Goal: Information Seeking & Learning: Learn about a topic

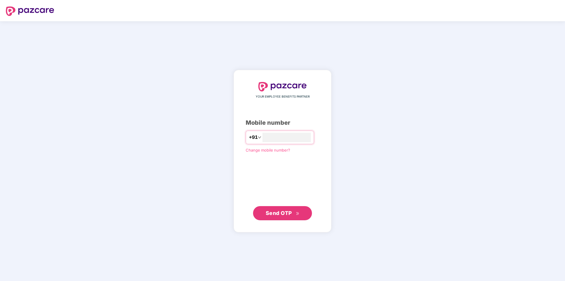
type input "**********"
click at [285, 216] on span "Send OTP" at bounding box center [279, 213] width 26 height 6
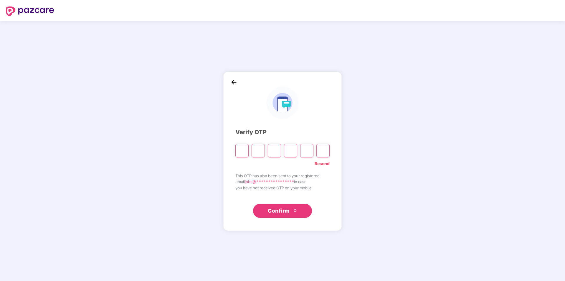
type input "*"
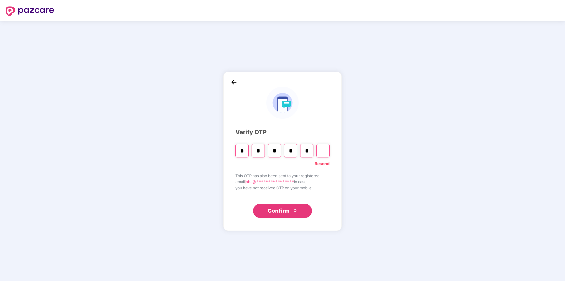
type input "*"
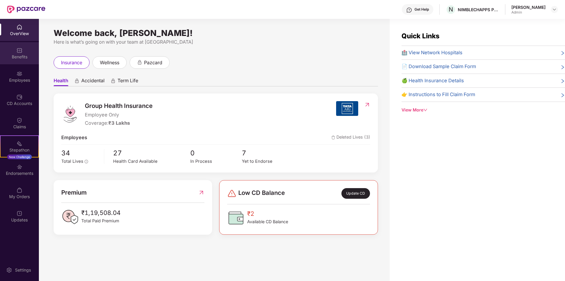
click at [13, 55] on div "Benefits" at bounding box center [19, 57] width 39 height 6
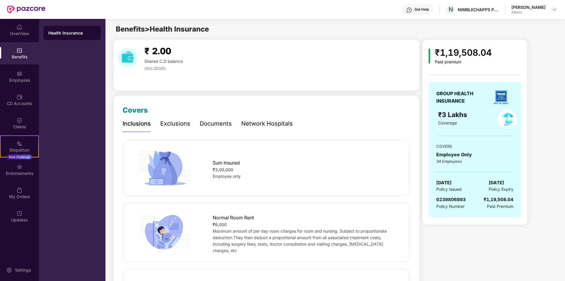
scroll to position [29, 0]
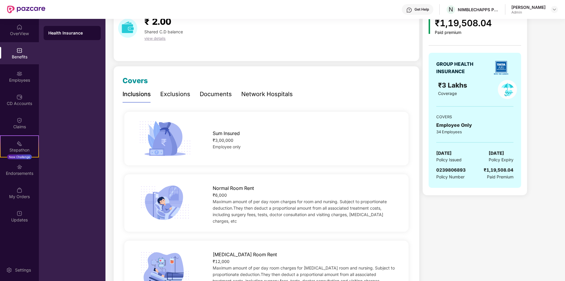
click at [246, 141] on div "₹3,00,000" at bounding box center [304, 140] width 183 height 6
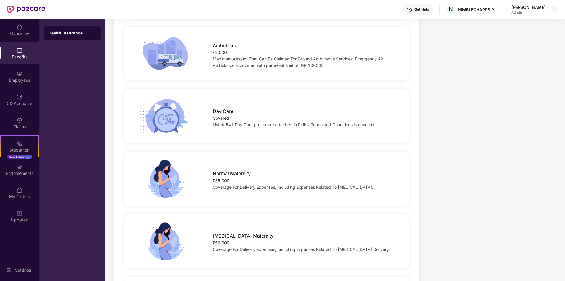
scroll to position [570, 0]
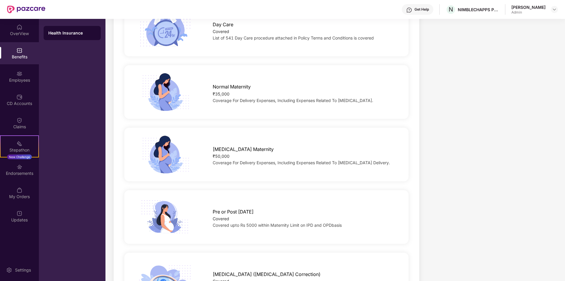
drag, startPoint x: 458, startPoint y: 160, endPoint x: 460, endPoint y: 175, distance: 14.5
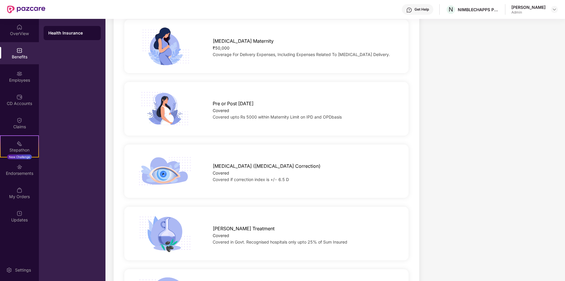
scroll to position [813, 0]
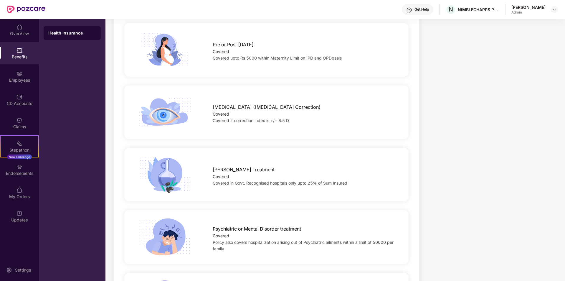
click at [546, 7] on div "Sejal Jansari Admin" at bounding box center [535, 9] width 47 height 10
click at [553, 11] on img at bounding box center [554, 9] width 5 height 5
click at [527, 27] on div "Switch to User view" at bounding box center [527, 23] width 77 height 11
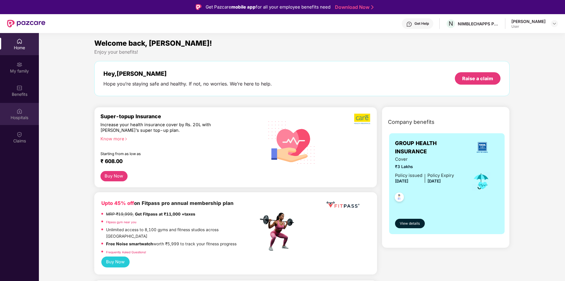
click at [31, 111] on div "Hospitals" at bounding box center [19, 114] width 39 height 22
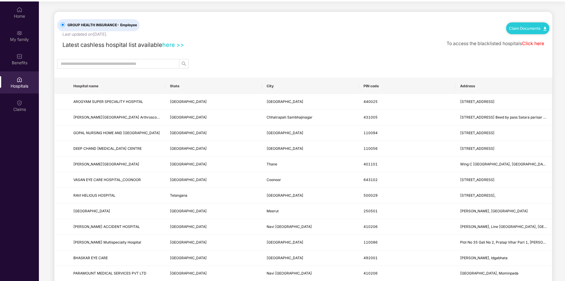
scroll to position [33, 0]
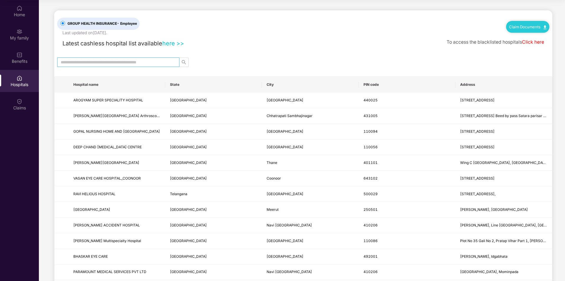
click at [108, 58] on span at bounding box center [118, 61] width 122 height 9
type input "*********"
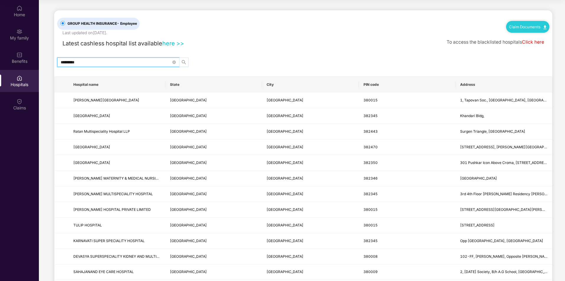
click at [183, 65] on icon "search" at bounding box center [184, 62] width 5 height 5
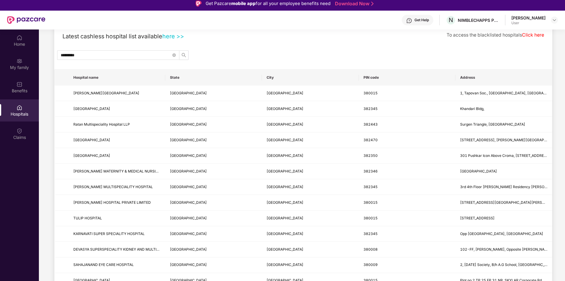
scroll to position [0, 0]
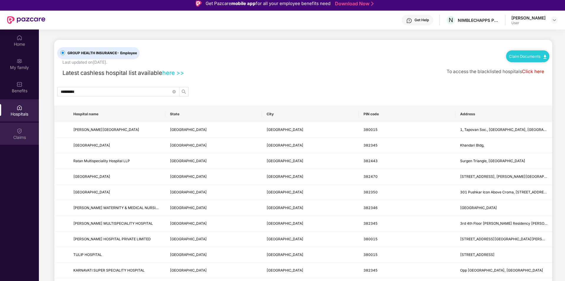
click at [17, 141] on div "Claims" at bounding box center [19, 134] width 39 height 22
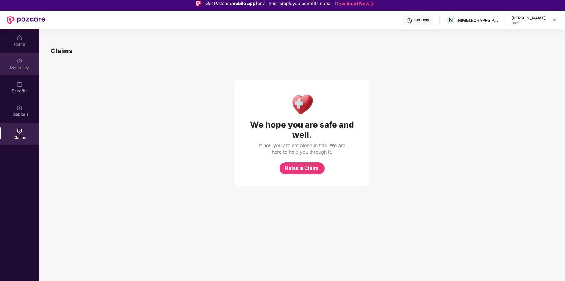
click at [20, 70] on div "My family" at bounding box center [19, 64] width 39 height 22
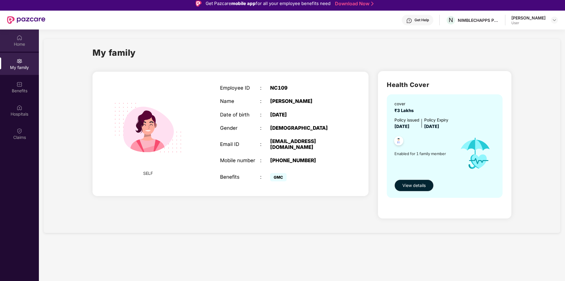
click at [19, 39] on img at bounding box center [20, 38] width 6 height 6
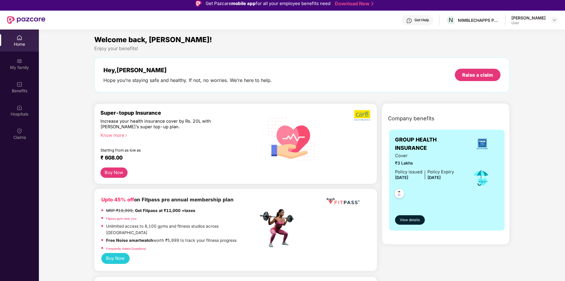
click at [532, 20] on div "Sejal Jansari" at bounding box center [529, 18] width 34 height 6
click at [555, 22] on img at bounding box center [554, 20] width 5 height 5
click at [532, 32] on div "Switch to admin view" at bounding box center [527, 33] width 77 height 11
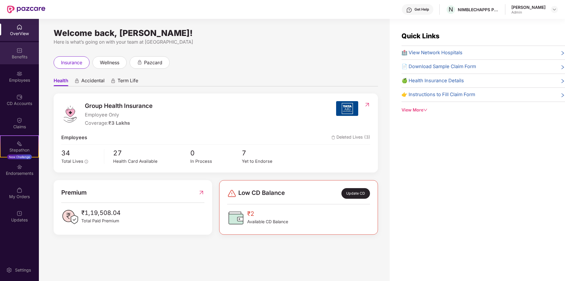
click at [22, 60] on div "Benefits" at bounding box center [19, 53] width 39 height 22
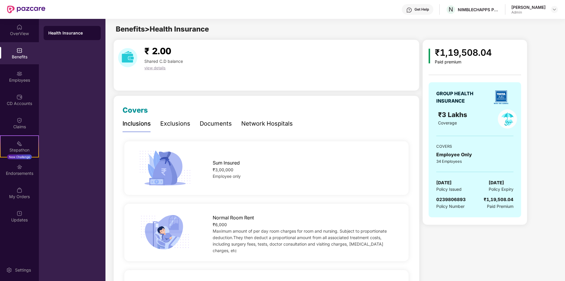
click at [167, 122] on div "Exclusions" at bounding box center [175, 123] width 30 height 9
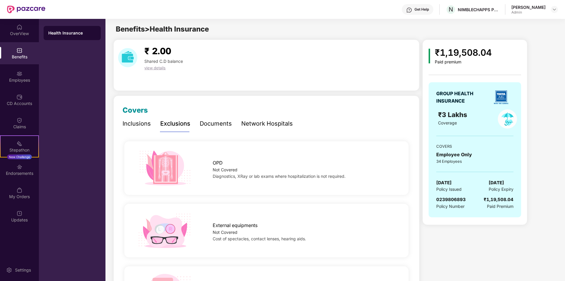
click at [208, 124] on div "Documents" at bounding box center [216, 123] width 32 height 9
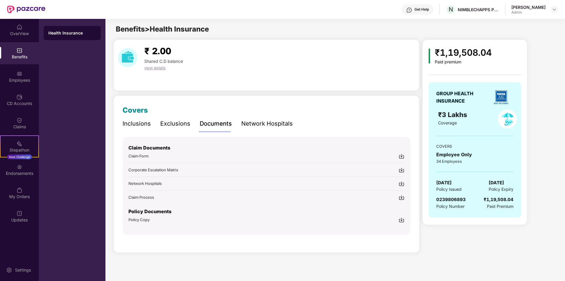
click at [265, 128] on div "Network Hospitals" at bounding box center [267, 123] width 52 height 9
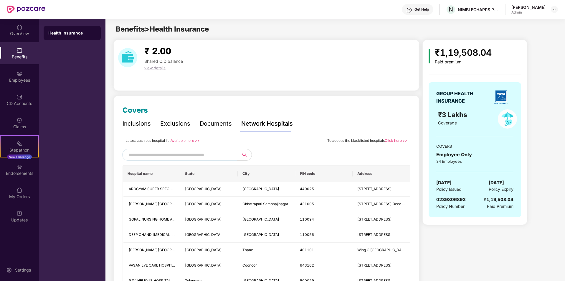
click at [544, 12] on div "Admin" at bounding box center [529, 12] width 34 height 5
click at [551, 9] on div "Sejal Jansari Admin" at bounding box center [535, 9] width 47 height 10
click at [554, 9] on img at bounding box center [554, 9] width 5 height 5
click at [513, 21] on div "Switch to User view" at bounding box center [527, 23] width 77 height 11
